Goal: Transaction & Acquisition: Subscribe to service/newsletter

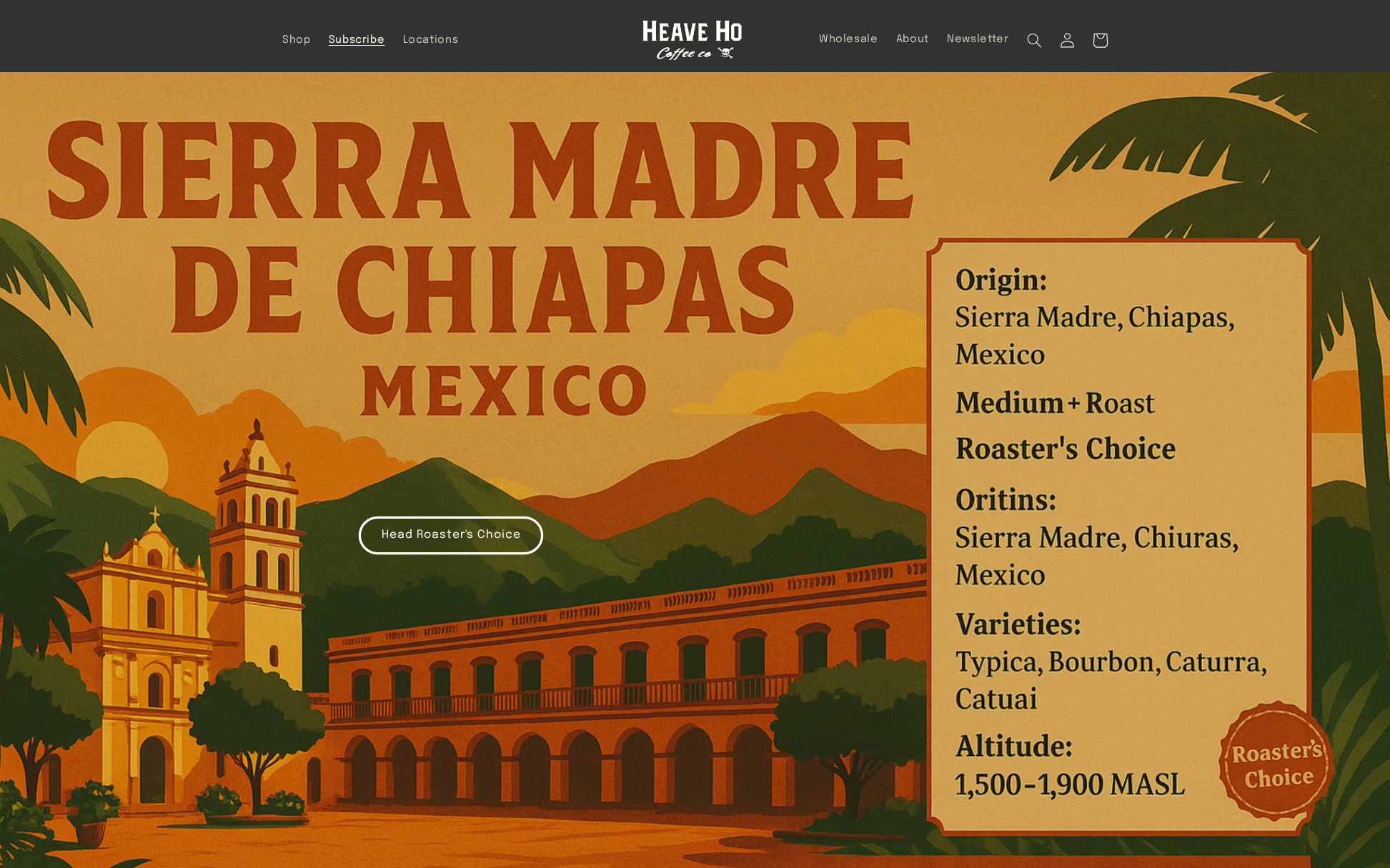
click at [352, 40] on span "Subscribe" at bounding box center [356, 40] width 56 height 14
click at [287, 36] on span "Shop" at bounding box center [297, 40] width 29 height 14
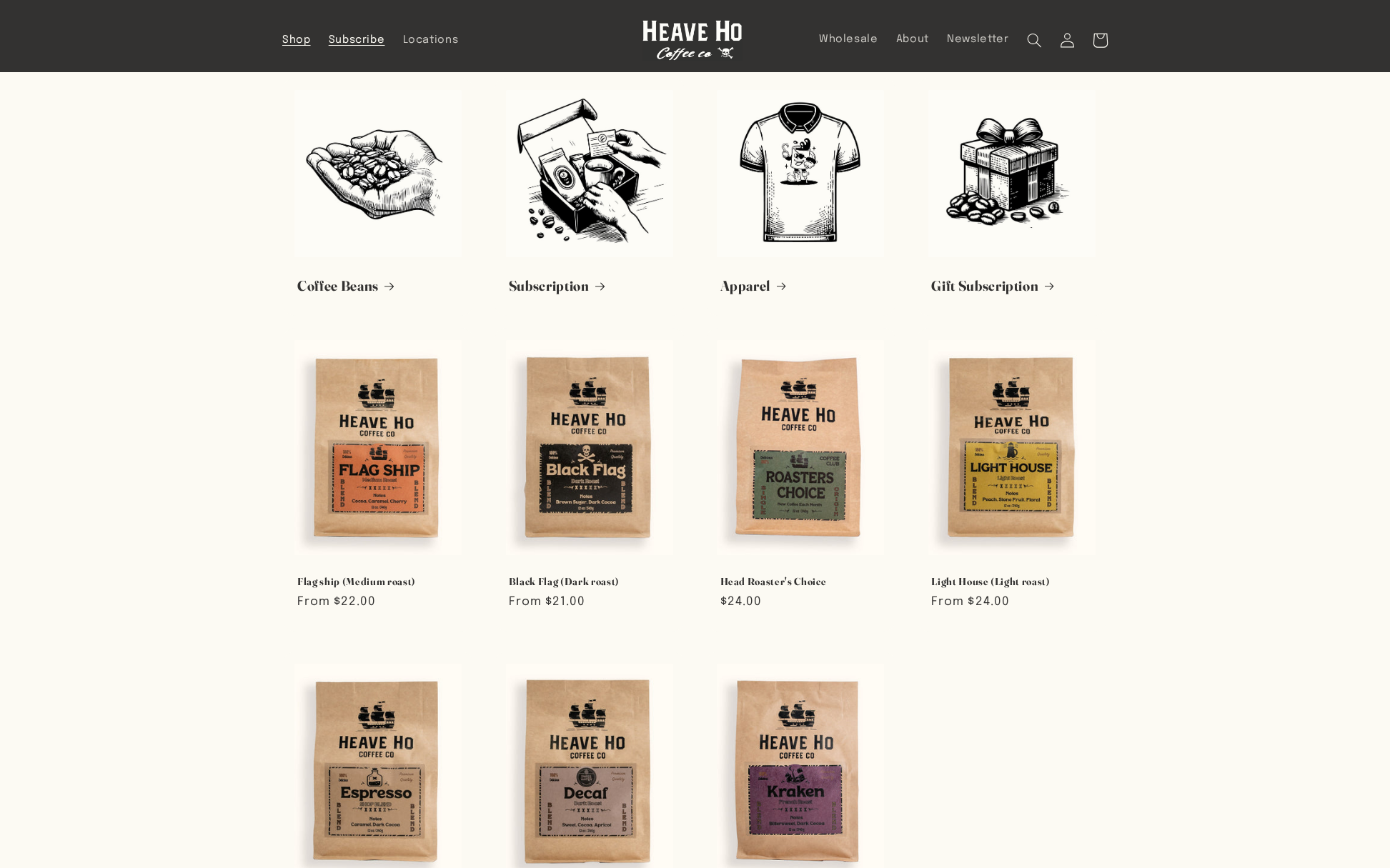
click at [347, 33] on span "Subscribe" at bounding box center [356, 40] width 56 height 14
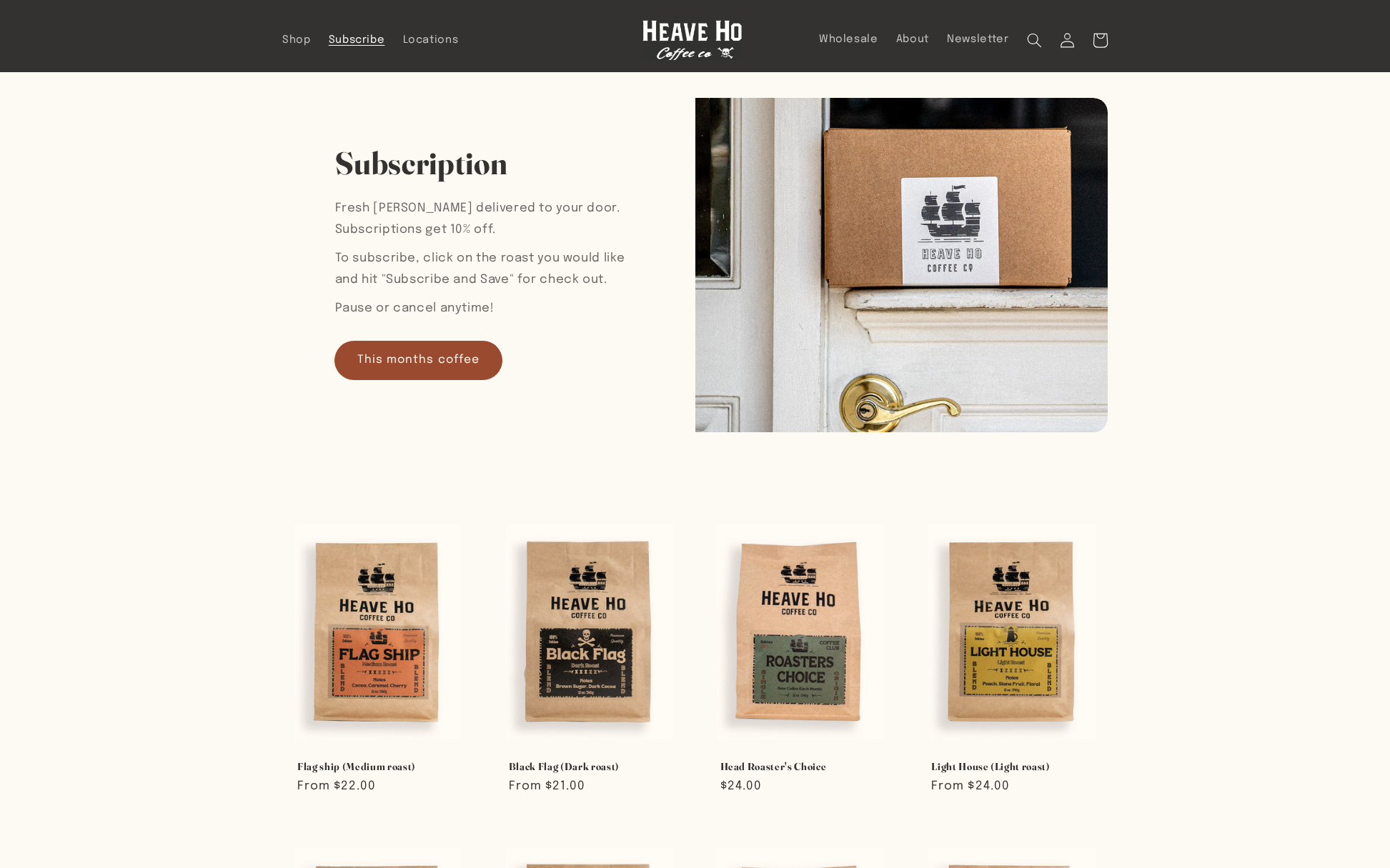
click at [453, 362] on link "This months coffee" at bounding box center [419, 360] width 167 height 38
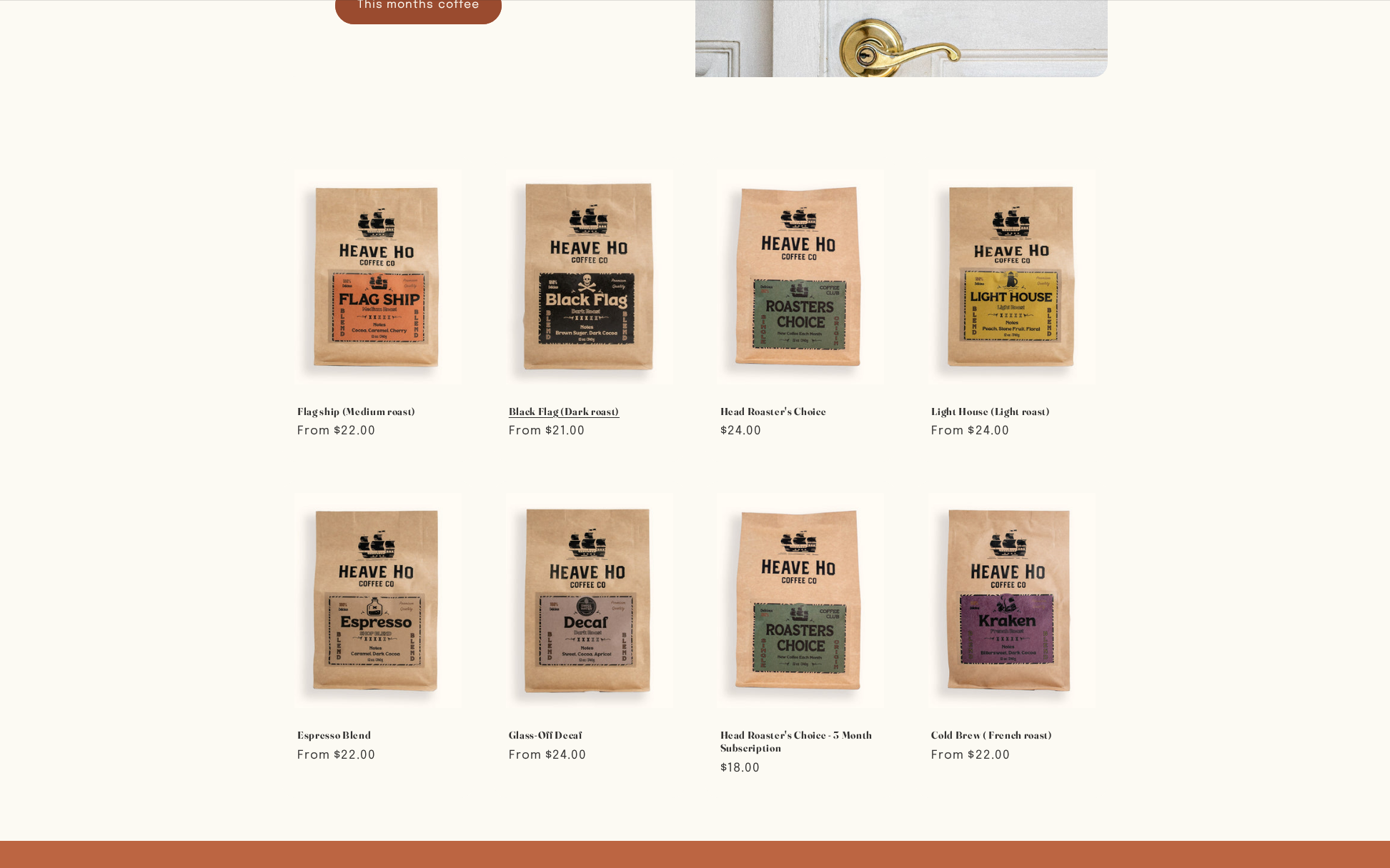
scroll to position [363, 0]
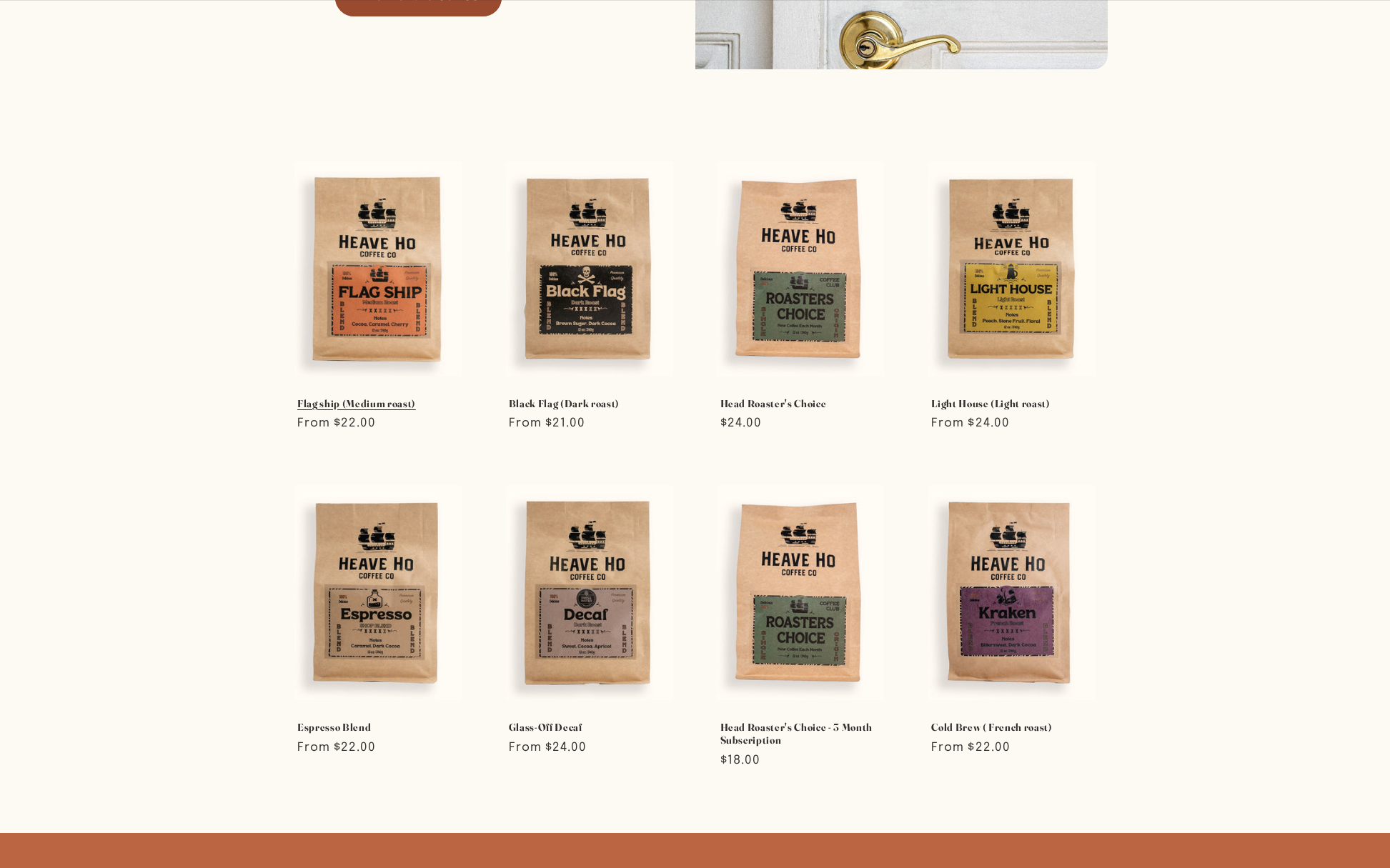
click at [345, 410] on link "Flag ship (Medium roast)" at bounding box center [378, 403] width 162 height 13
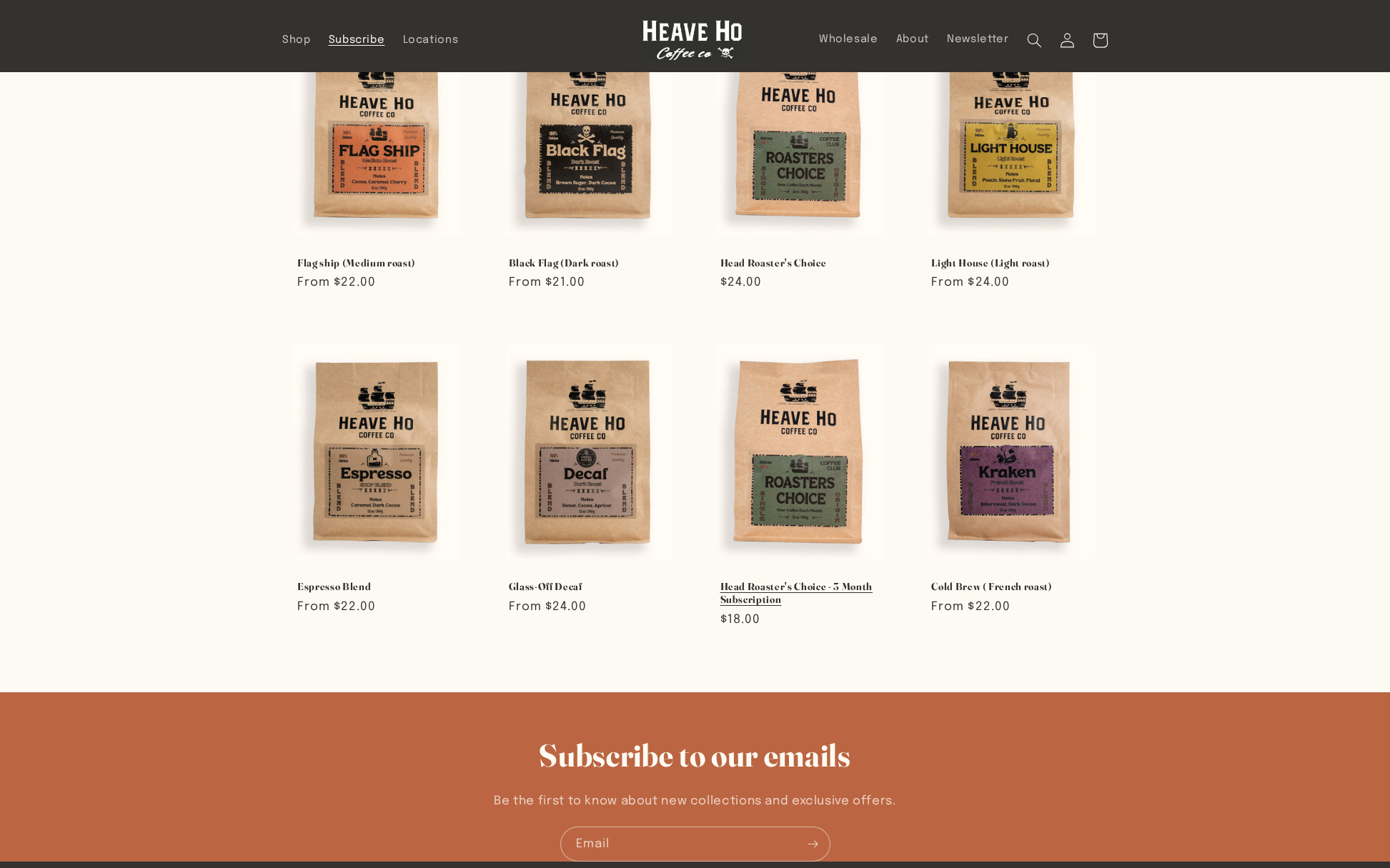
scroll to position [478, 0]
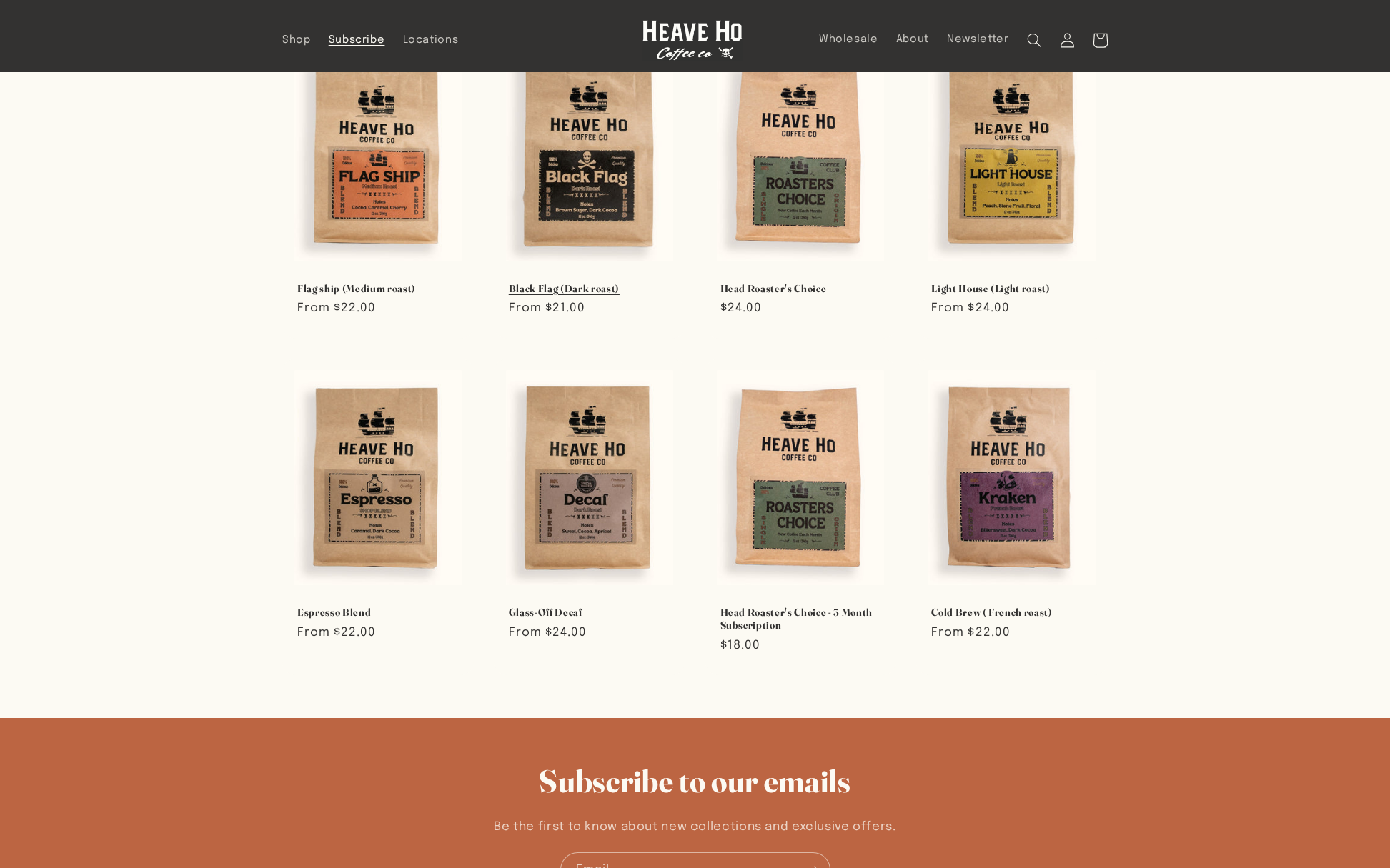
click at [625, 292] on link "Black Flag (Dark roast)" at bounding box center [589, 288] width 162 height 13
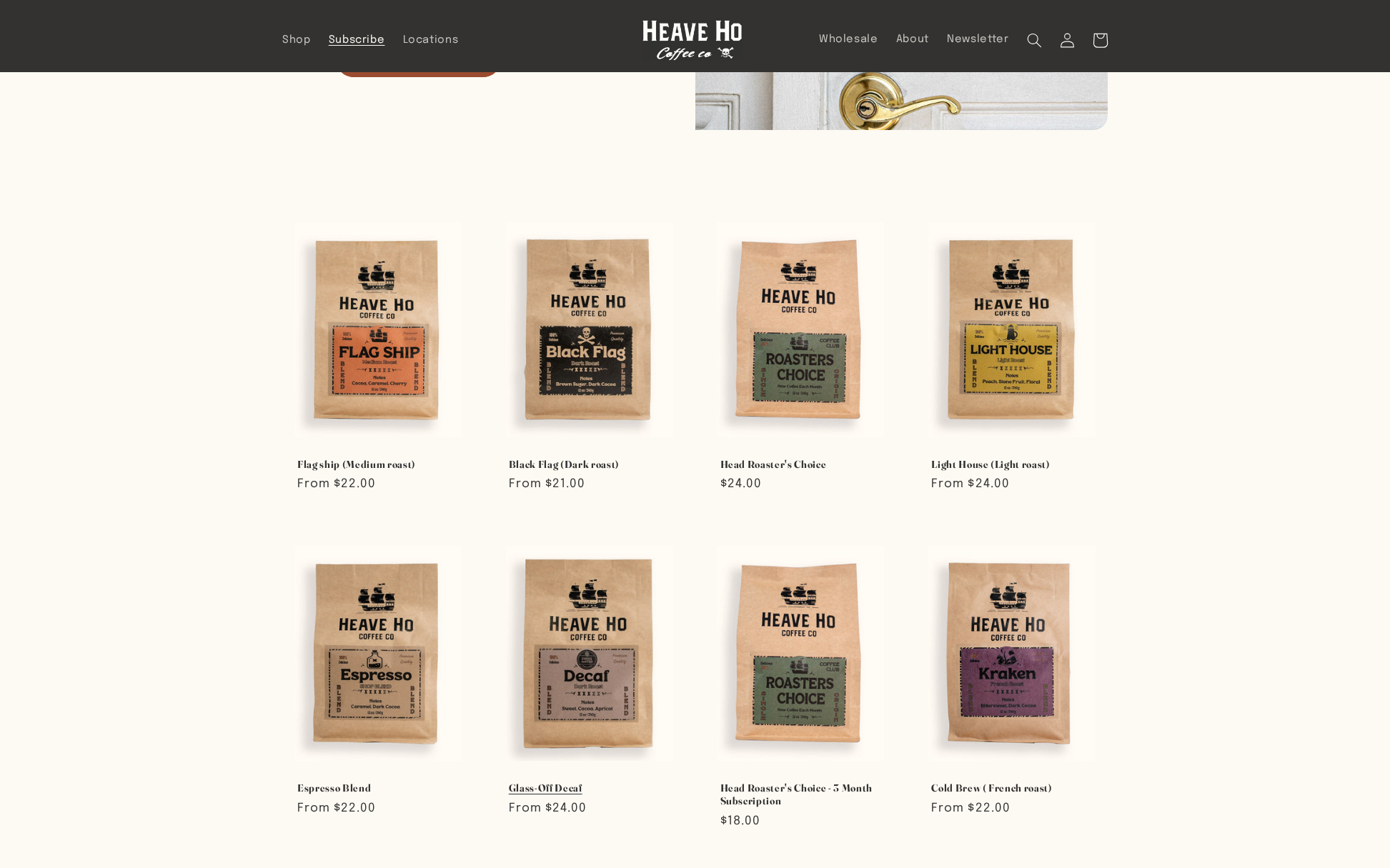
scroll to position [302, 0]
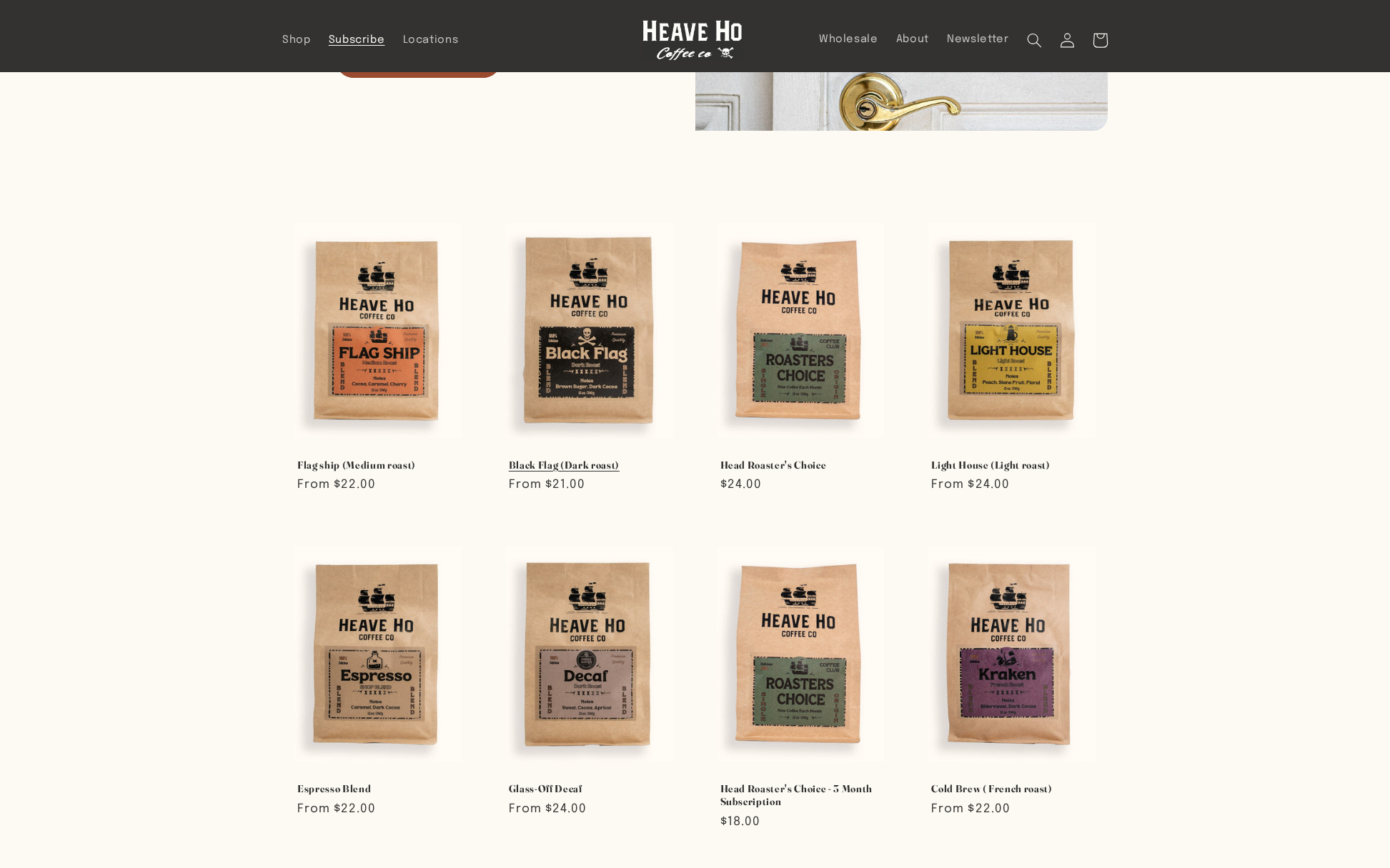
click at [612, 465] on link "Black Flag (Dark roast)" at bounding box center [589, 465] width 162 height 13
click at [563, 459] on link "Black Flag (Dark roast)" at bounding box center [589, 465] width 162 height 13
click at [568, 460] on link "Black Flag (Dark roast)" at bounding box center [589, 465] width 162 height 13
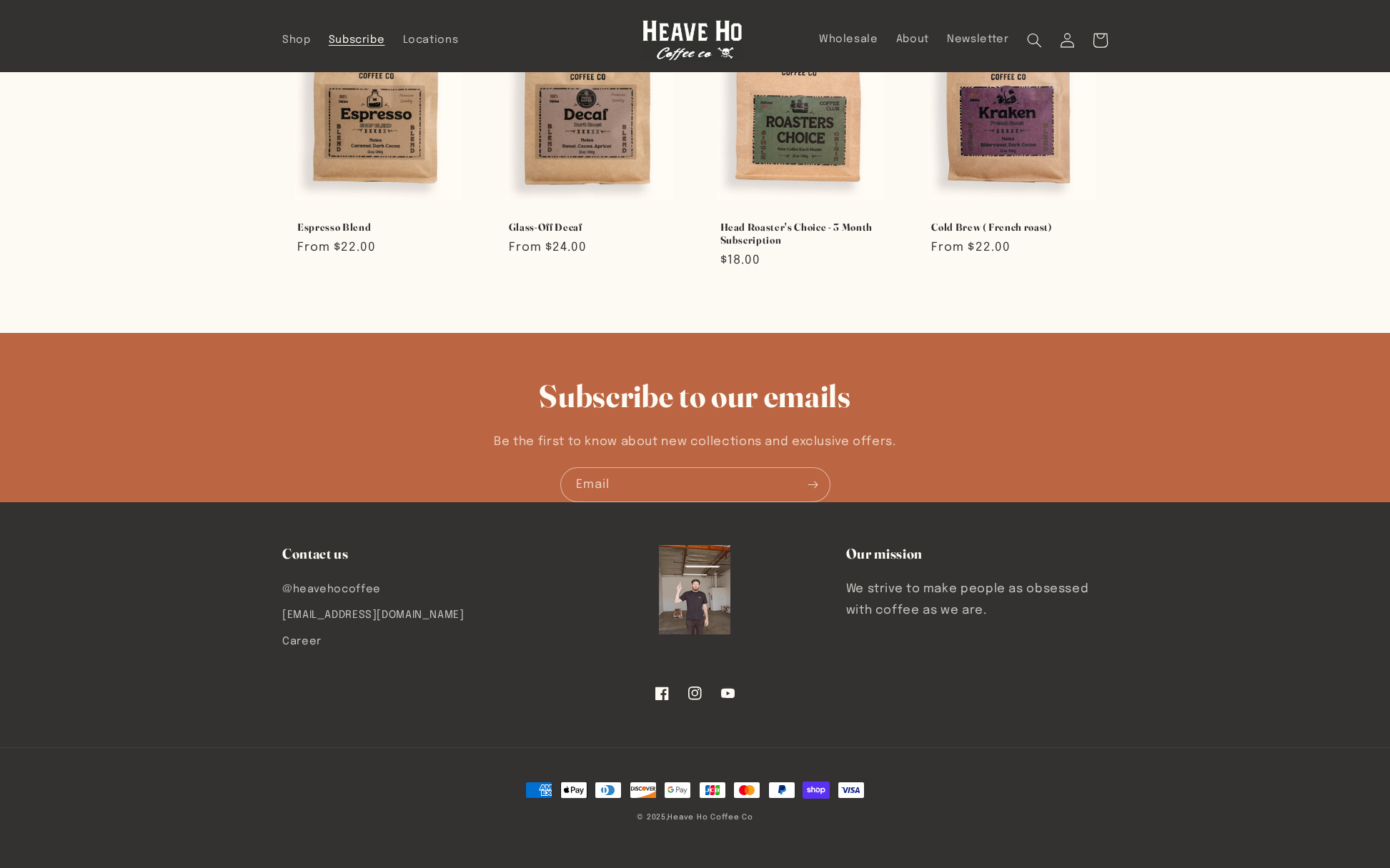
scroll to position [0, 0]
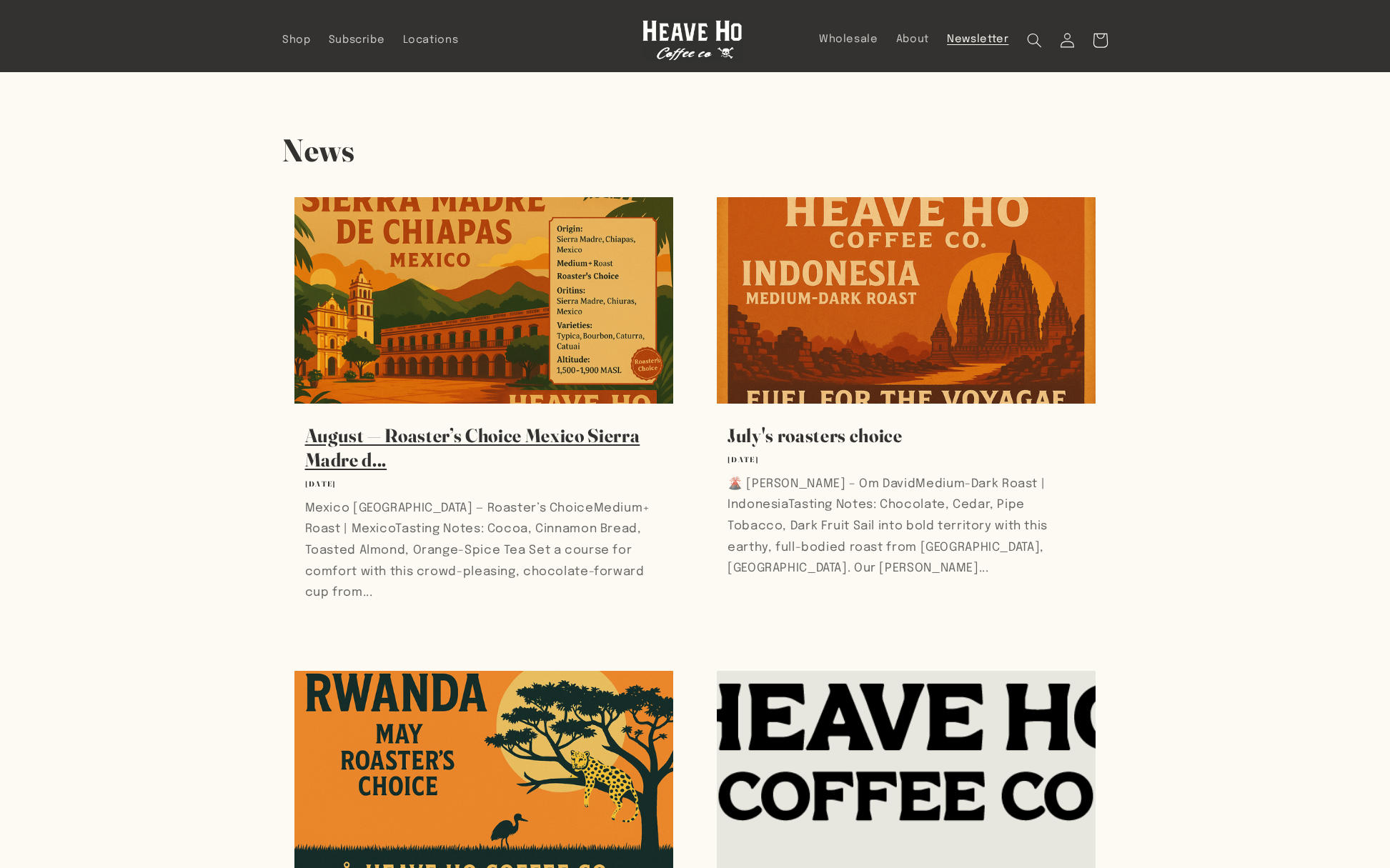
click at [539, 424] on link "August — Roaster’s Choice Mexico Sierra Madre d..." at bounding box center [484, 448] width 358 height 49
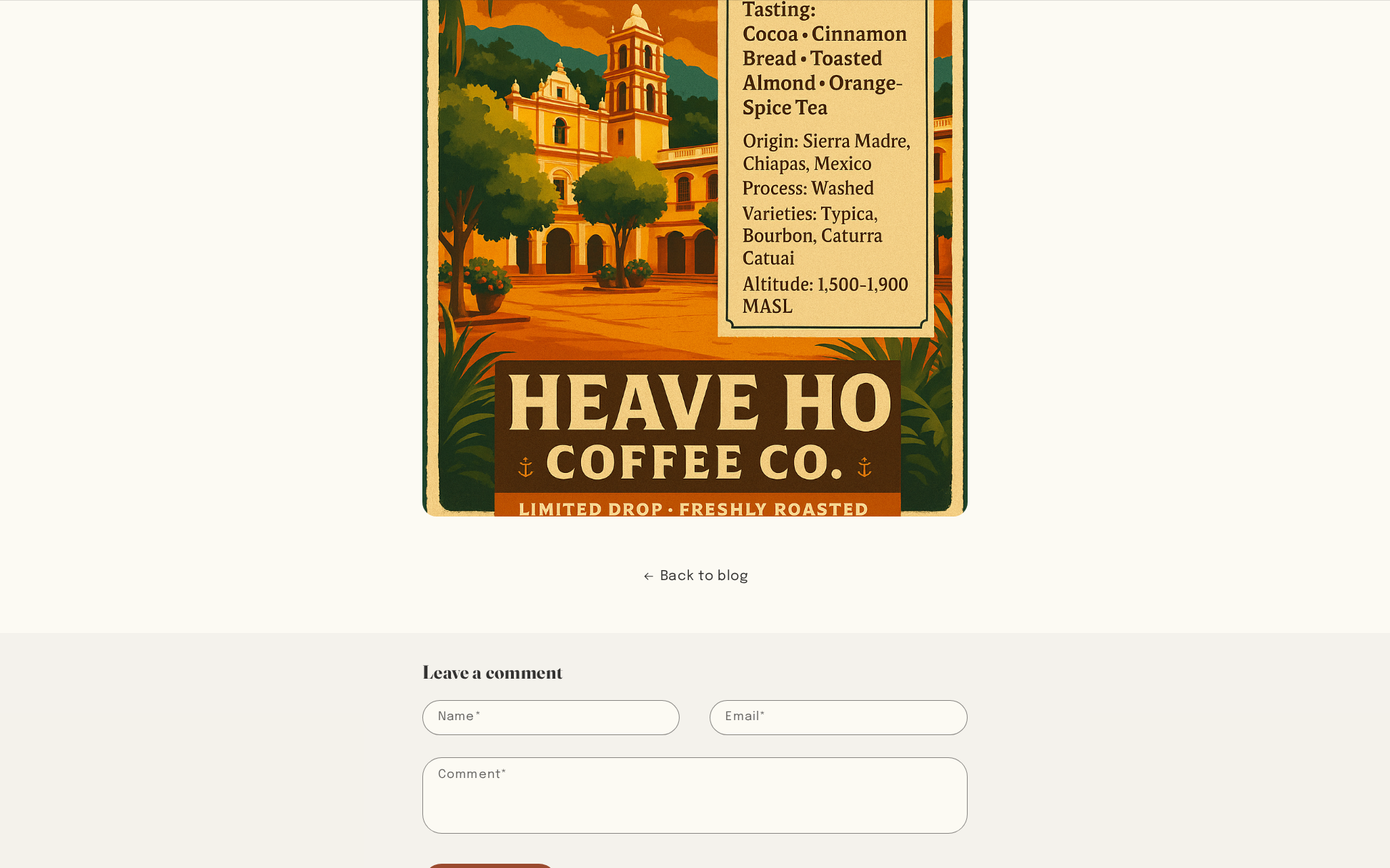
scroll to position [2202, 0]
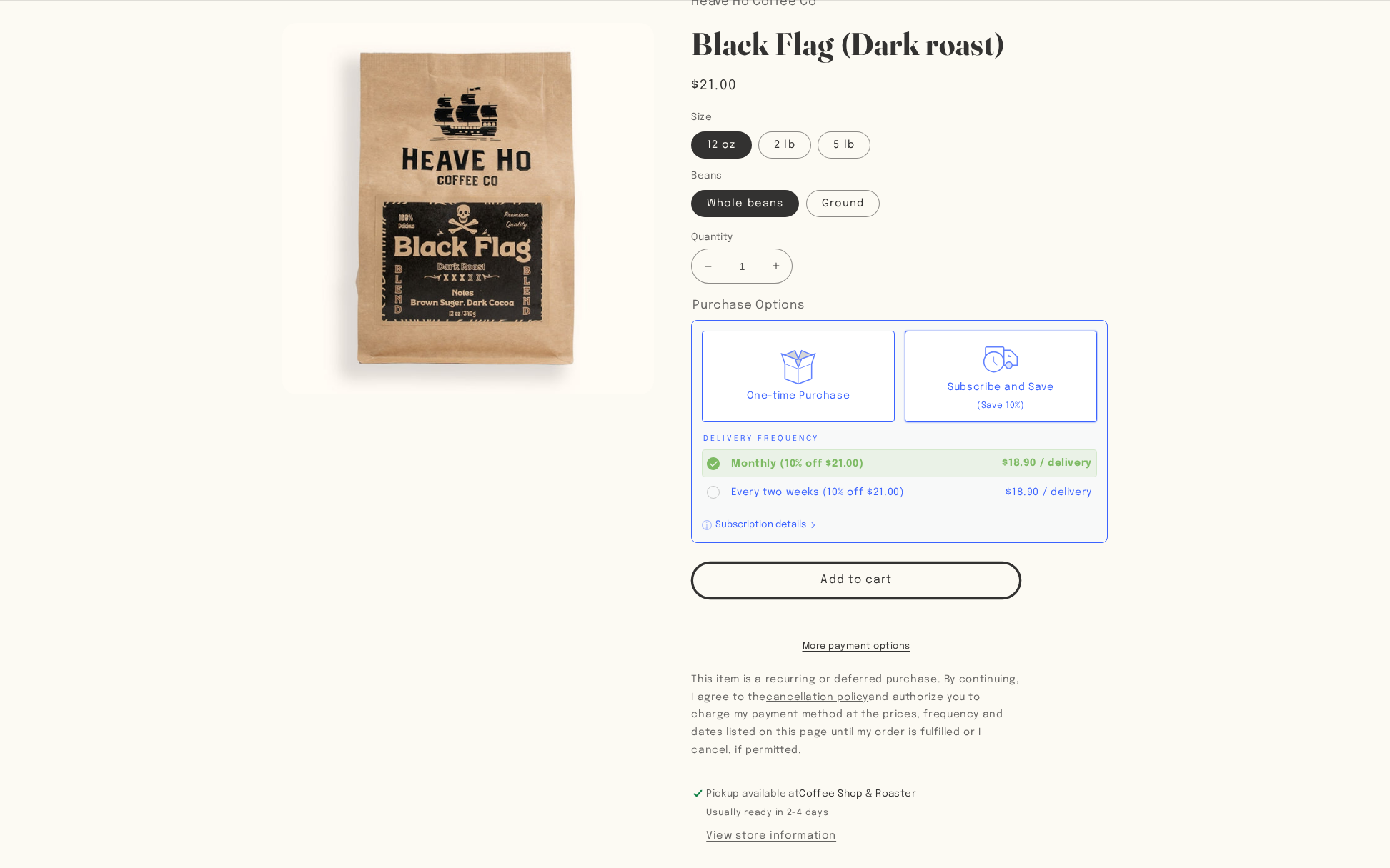
scroll to position [158, 0]
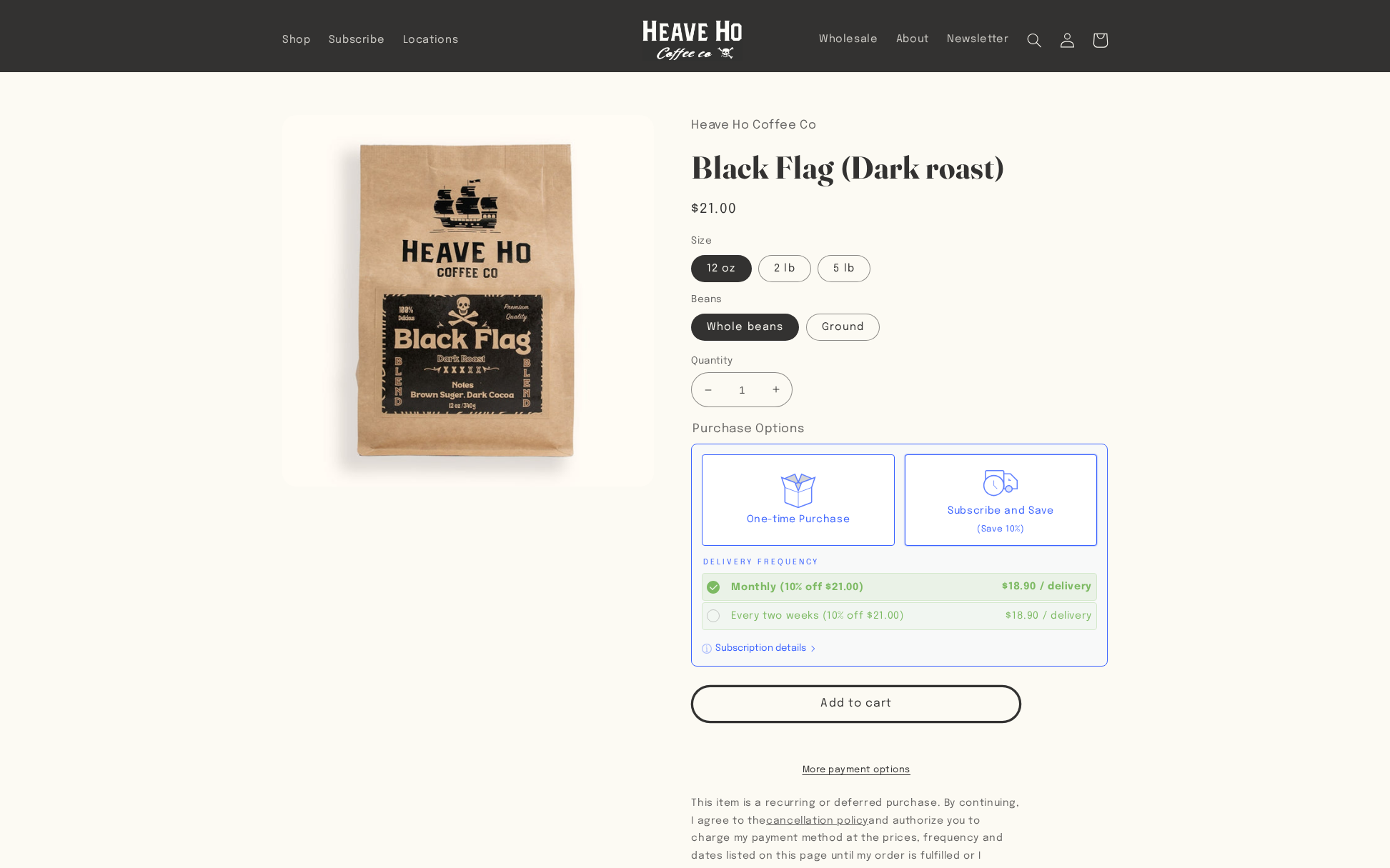
click at [711, 614] on circle at bounding box center [713, 616] width 13 height 13
click at [0, 0] on input "Every two weeks (10% off $21.00) $18.90 / delivery" at bounding box center [0, 0] width 0 height 0
click at [711, 590] on circle at bounding box center [713, 587] width 13 height 13
click at [0, 0] on input "Monthly (10% off $21.00) $18.90 / delivery" at bounding box center [0, 0] width 0 height 0
click at [711, 619] on circle at bounding box center [713, 616] width 13 height 13
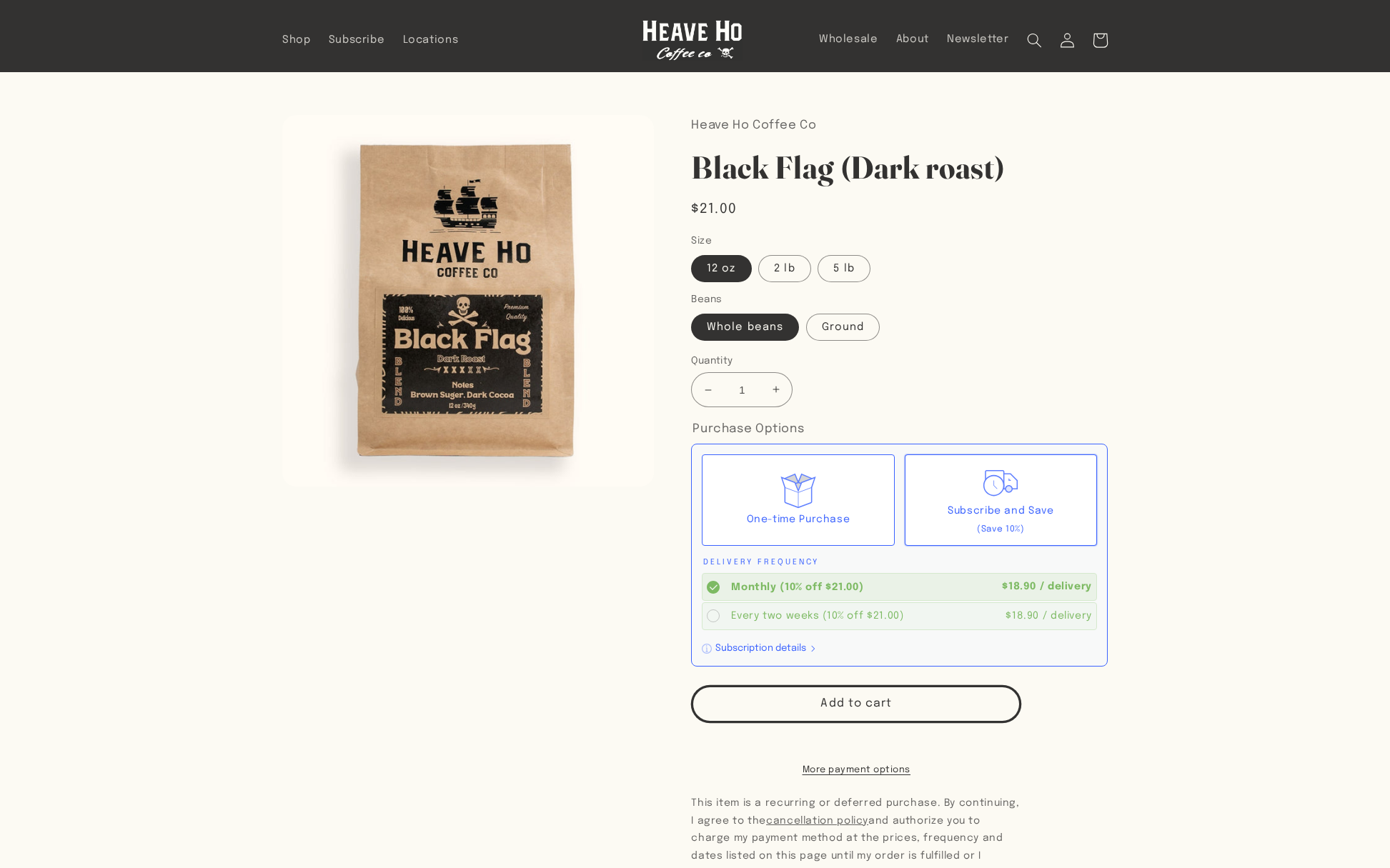
click at [0, 0] on input "Every two weeks (10% off $21.00) $18.90 / delivery" at bounding box center [0, 0] width 0 height 0
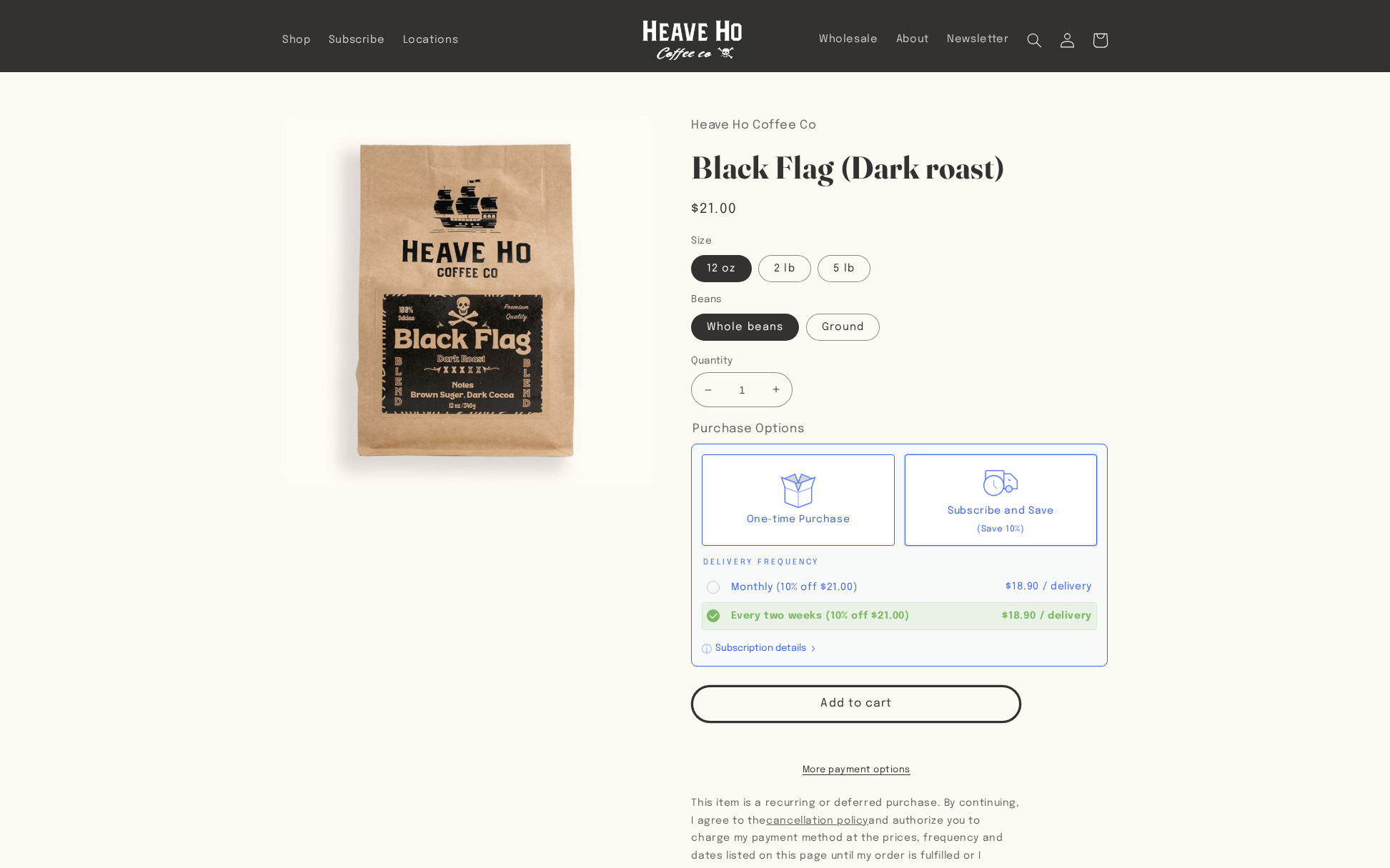
click at [1290, 460] on section "Skip to product information Open media 1 in modal 1 / of 1 Heave Ho Coffee Co B…" at bounding box center [695, 597] width 1390 height 1049
click at [711, 583] on circle at bounding box center [713, 587] width 13 height 13
click at [0, 0] on input "Monthly (10% off $21.00) $18.90 / delivery" at bounding box center [0, 0] width 0 height 0
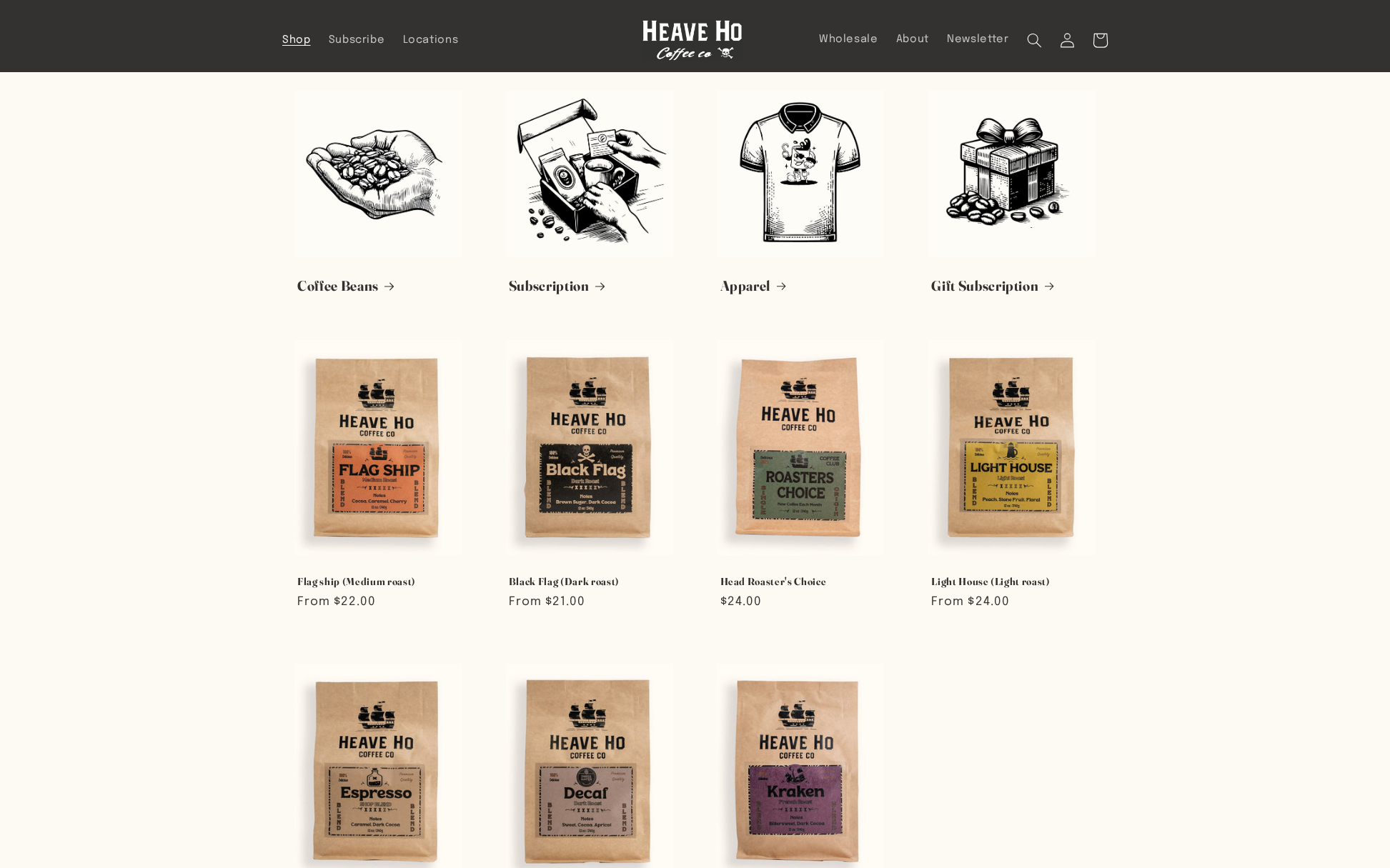
click at [686, 40] on img at bounding box center [692, 40] width 100 height 41
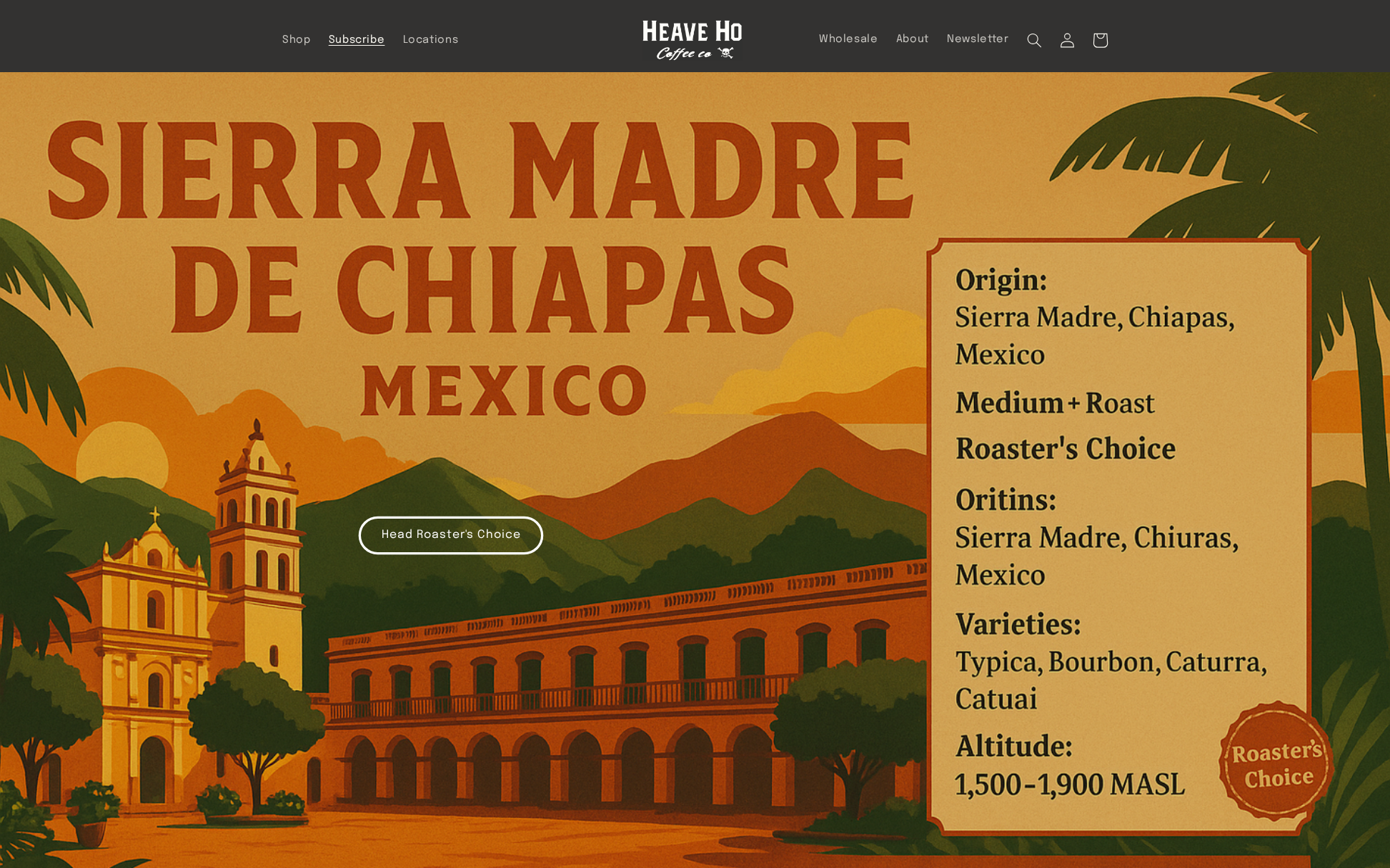
click at [332, 44] on span "Subscribe" at bounding box center [356, 40] width 56 height 14
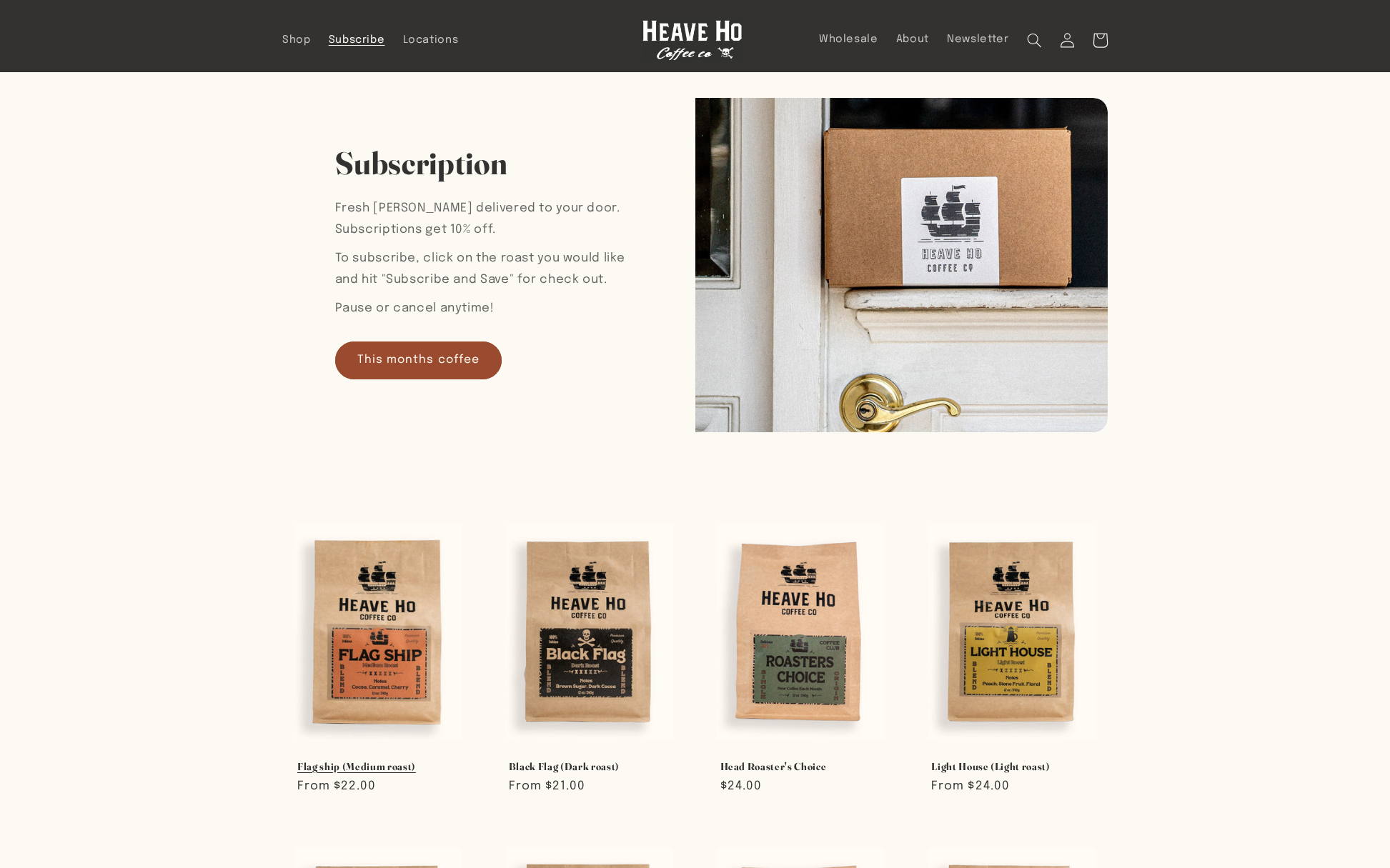
click at [405, 760] on link "Flag ship (Medium roast)" at bounding box center [378, 766] width 162 height 13
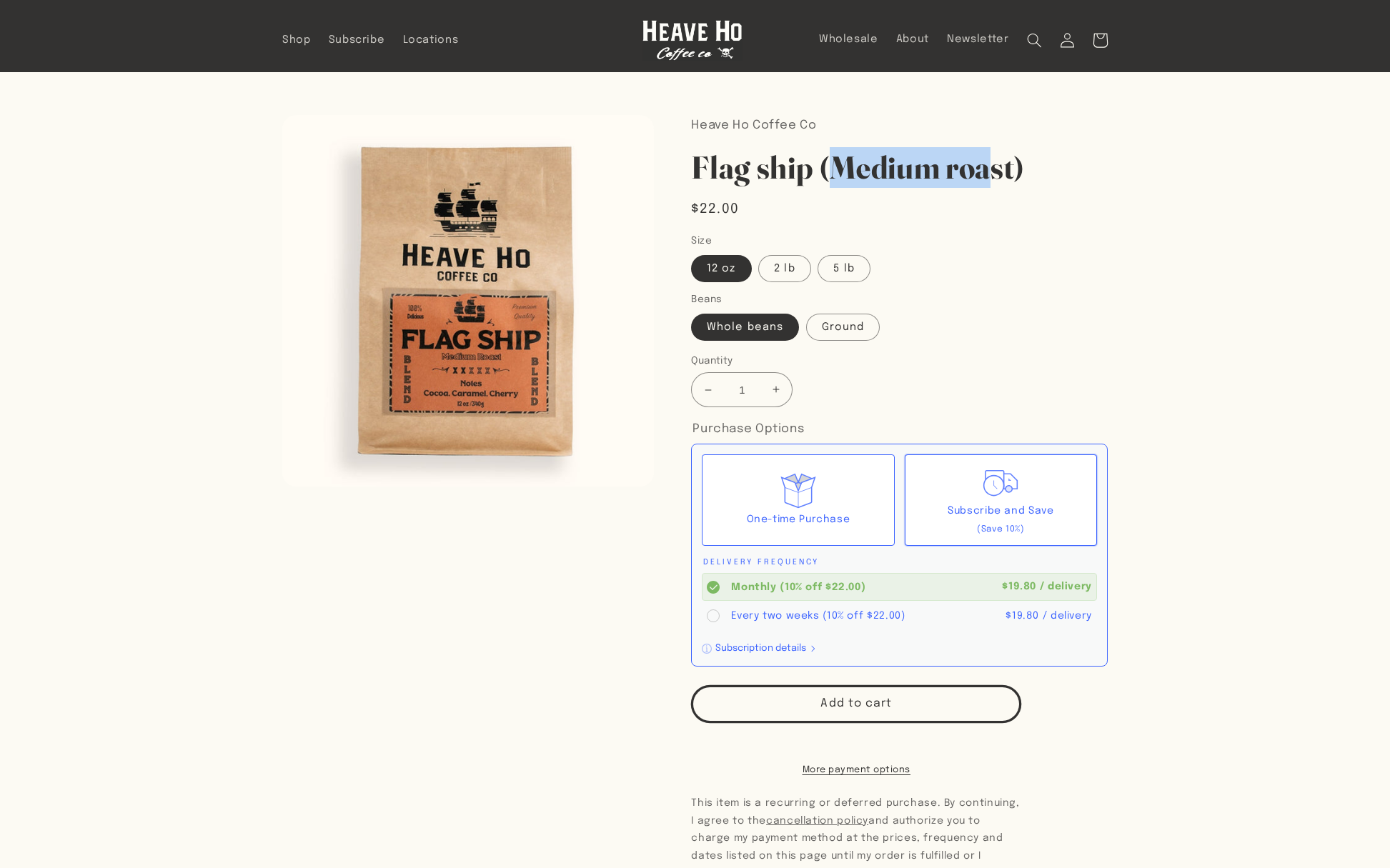
drag, startPoint x: 851, startPoint y: 158, endPoint x: 1049, endPoint y: 158, distance: 198.0
click at [1049, 158] on h1 "Flag ship (Medium roast)" at bounding box center [899, 168] width 416 height 41
drag, startPoint x: 1067, startPoint y: 161, endPoint x: 851, endPoint y: 161, distance: 216.0
click at [851, 161] on h1 "Flag ship (Medium roast)" at bounding box center [899, 168] width 416 height 41
drag, startPoint x: 1090, startPoint y: 168, endPoint x: 687, endPoint y: 177, distance: 403.1
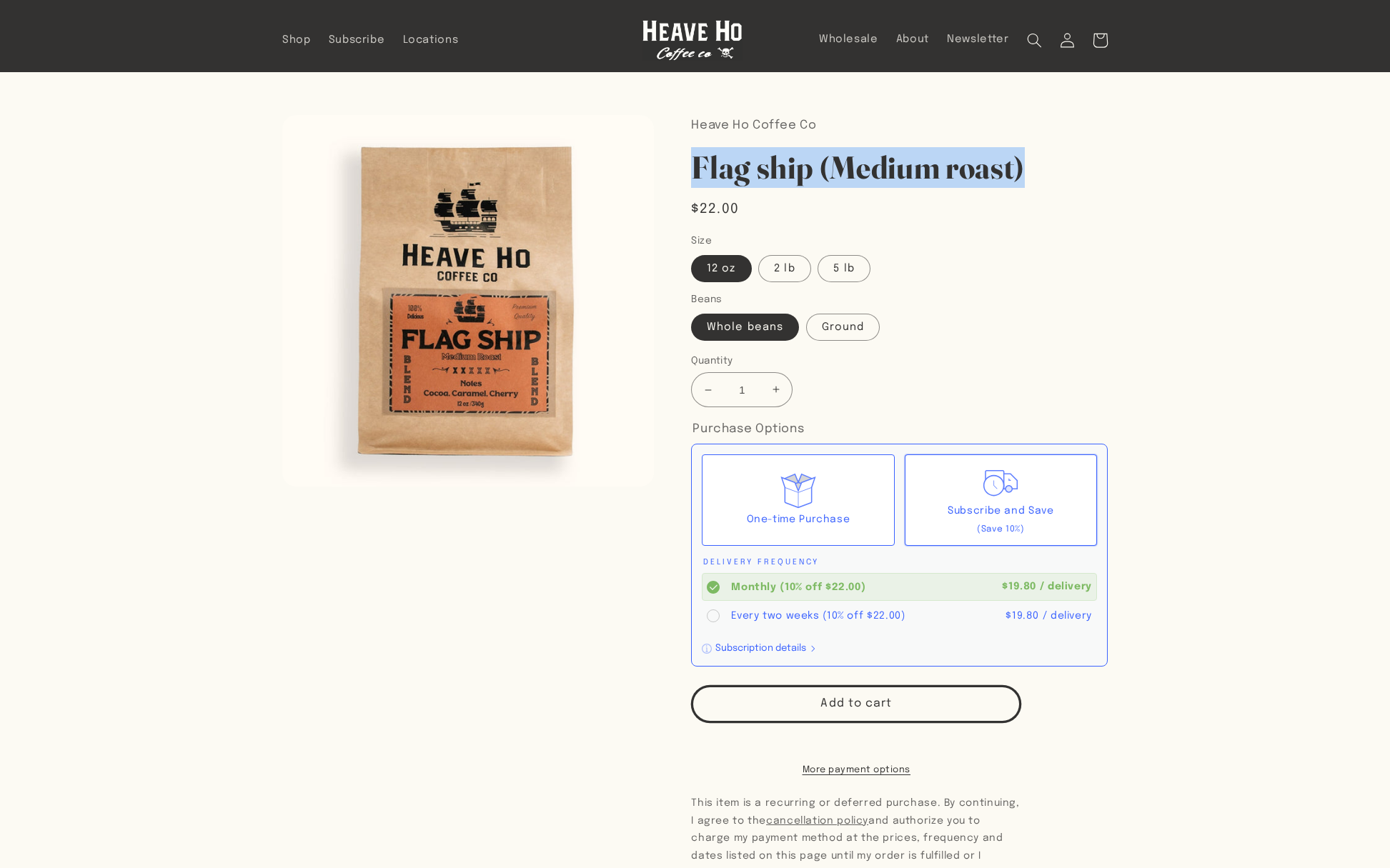
click at [687, 177] on div "Heave Ho Coffee Co Flag ship (Medium roast) Flag ship (Medium roast) Regular pr…" at bounding box center [880, 635] width 453 height 1040
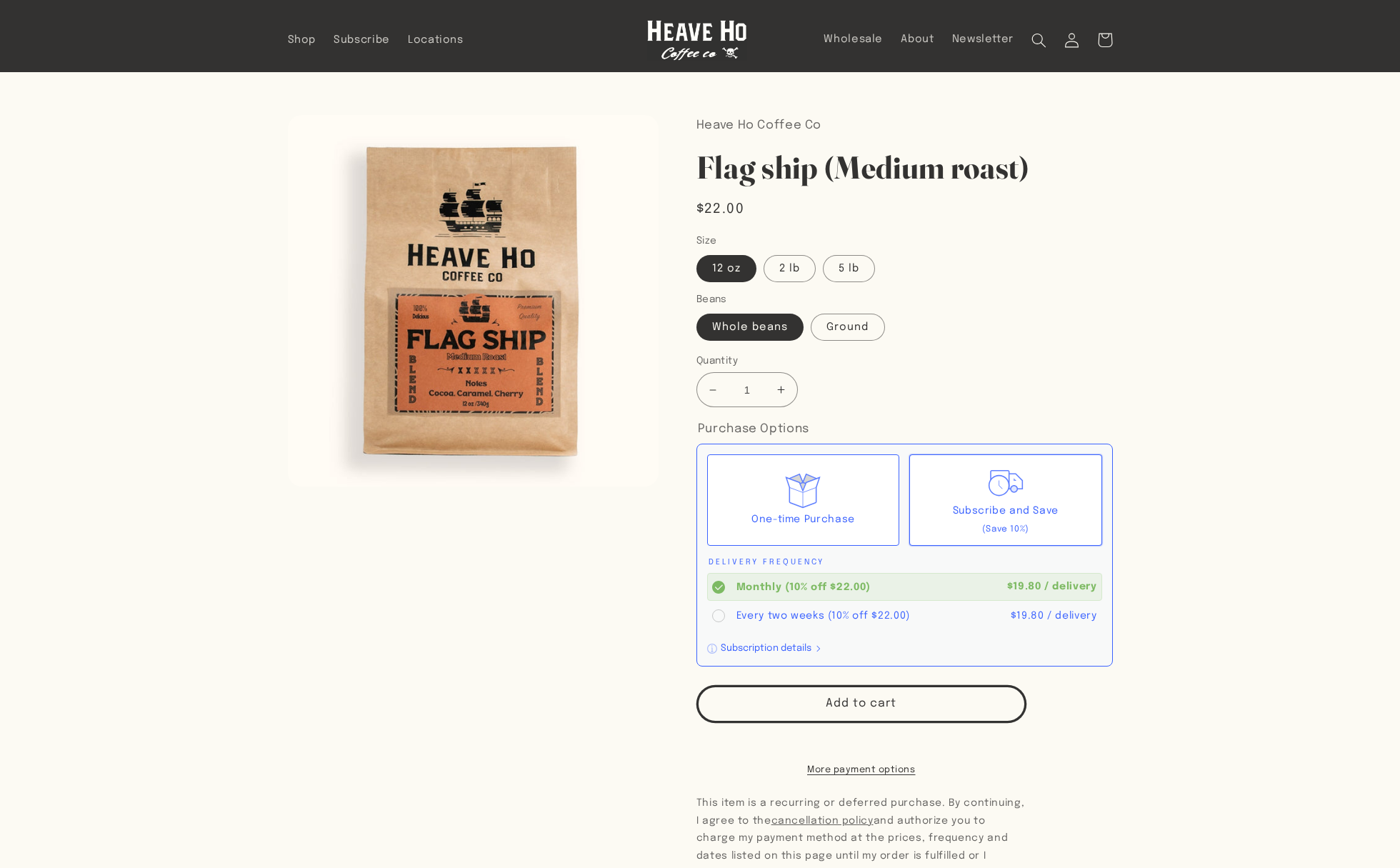
click at [1178, 275] on section "Skip to product information Open media 1 in modal 1 / of 1 Heave Ho Coffee Co F…" at bounding box center [700, 613] width 1400 height 1083
click at [301, 38] on span "Shop" at bounding box center [302, 40] width 29 height 14
